Goal: Task Accomplishment & Management: Manage account settings

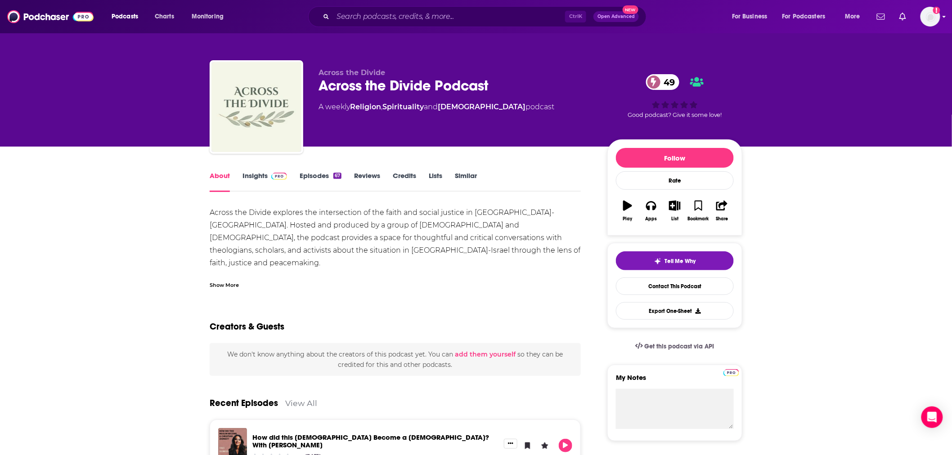
click at [941, 8] on div "Podcasts Charts Monitoring Ctrl K Open Advanced New For Business For Podcasters…" at bounding box center [476, 16] width 952 height 33
click at [934, 21] on img "Logged in as eerdmans" at bounding box center [931, 17] width 20 height 20
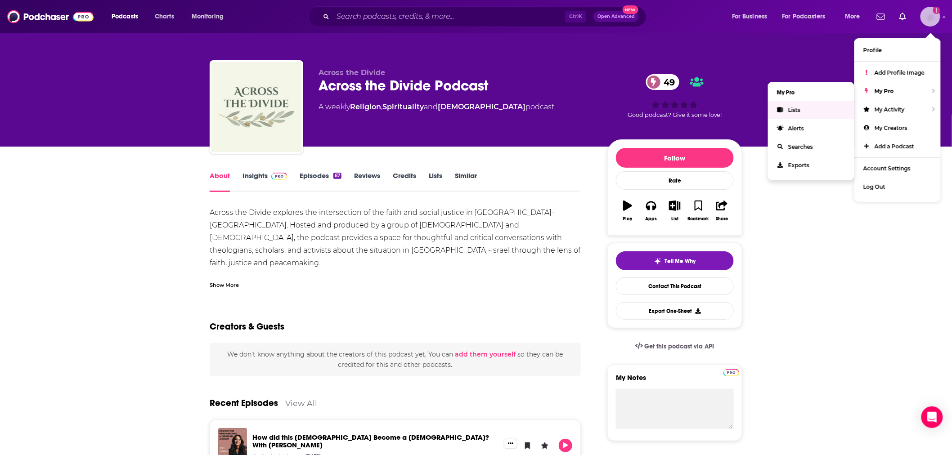
click at [821, 107] on link "Lists" at bounding box center [811, 110] width 86 height 18
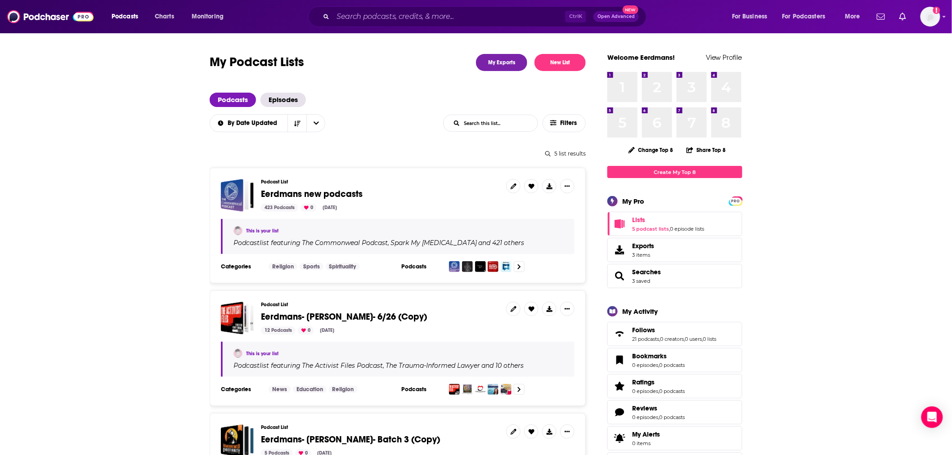
click at [302, 192] on span "Eerdmans new podcasts" at bounding box center [312, 194] width 102 height 11
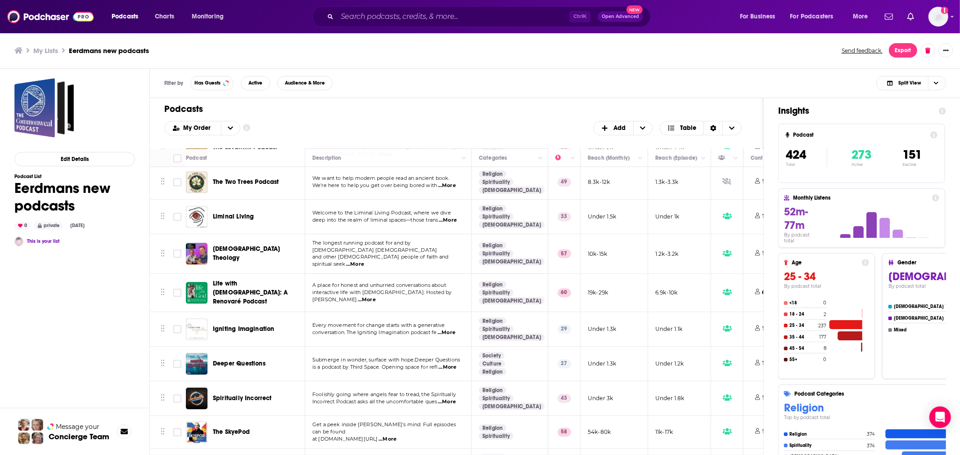
scroll to position [5065, 0]
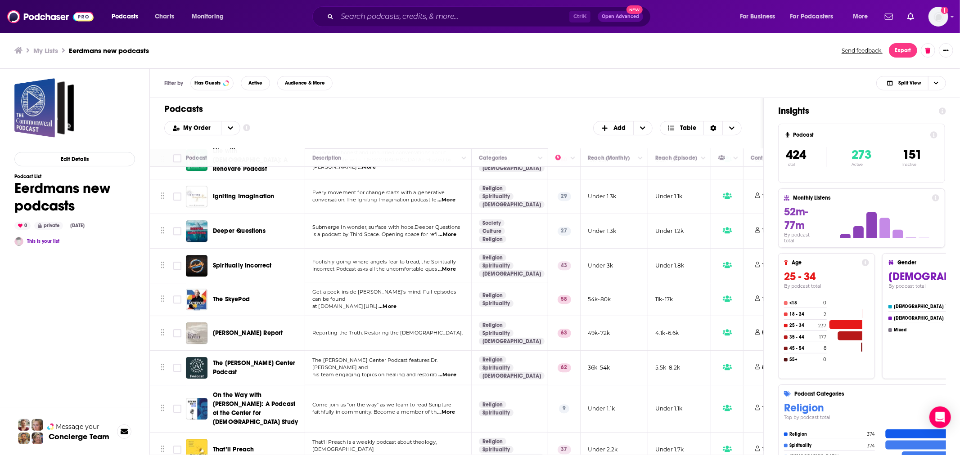
drag, startPoint x: 428, startPoint y: 264, endPoint x: 388, endPoint y: 115, distance: 153.9
click at [388, 115] on div "Podcasts Add My Order Customize Your List Order Select the “My Order” sort and …" at bounding box center [456, 123] width 613 height 50
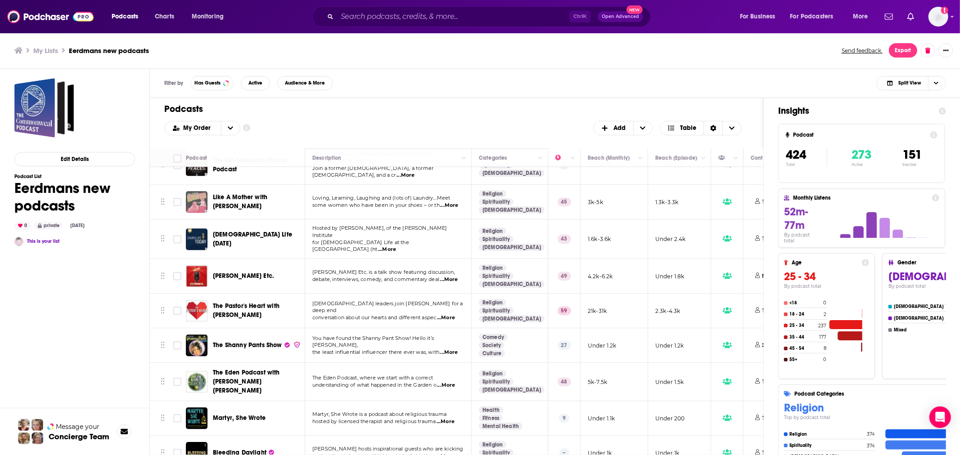
scroll to position [7998, 0]
